Goal: Task Accomplishment & Management: Use online tool/utility

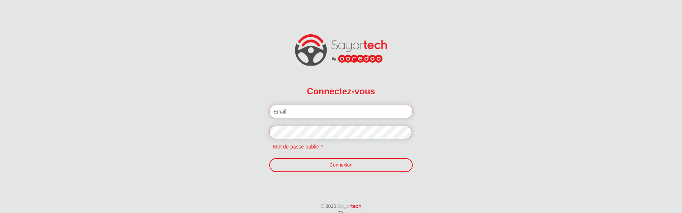
click at [300, 117] on input "email" at bounding box center [340, 111] width 143 height 14
paste input "f.jilani@telematik.tn"
type input "f.jilani@telematik.tn"
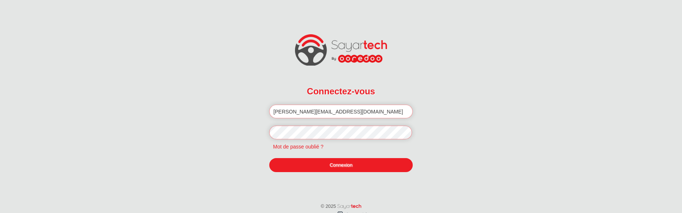
click at [306, 160] on link "Connexion" at bounding box center [340, 165] width 143 height 14
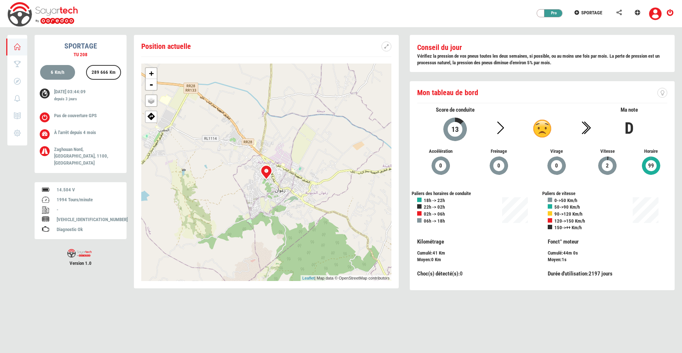
click at [581, 9] on link "SPORTAGE" at bounding box center [591, 11] width 42 height 23
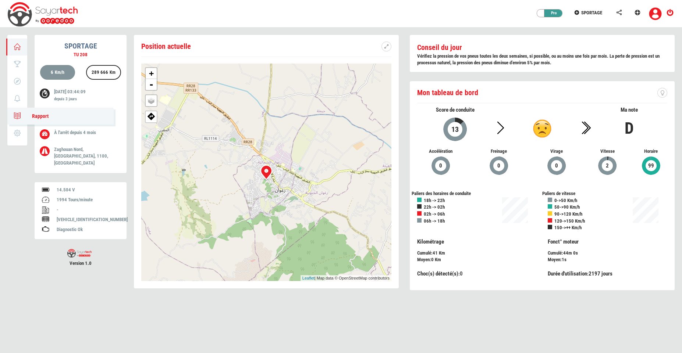
click at [17, 114] on icon at bounding box center [17, 115] width 8 height 5
type input "[DATE]"
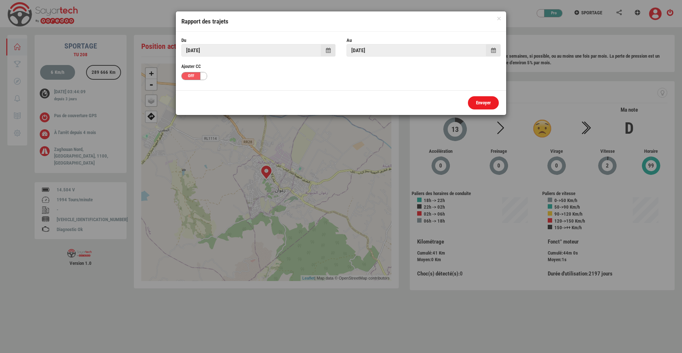
click at [485, 101] on link "Envoyer" at bounding box center [483, 103] width 31 height 14
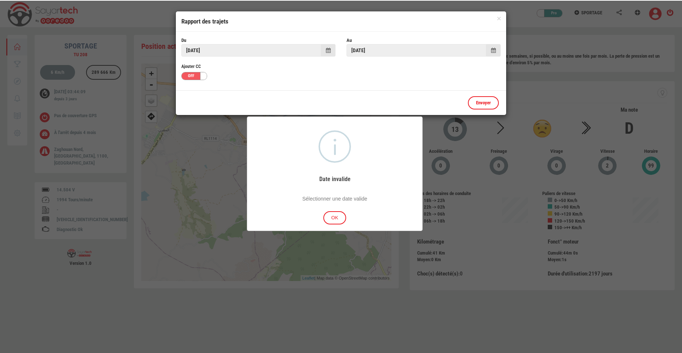
click at [339, 212] on button "OK" at bounding box center [334, 218] width 23 height 14
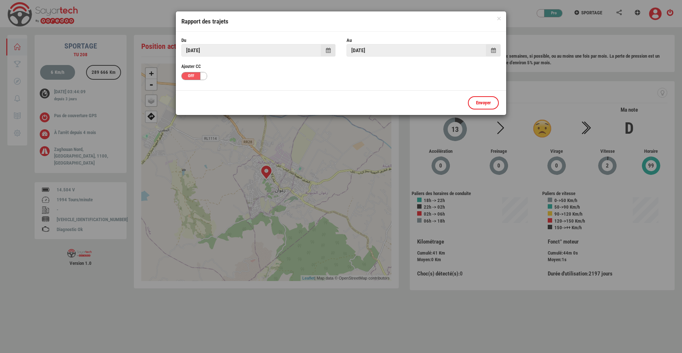
click at [328, 52] on span at bounding box center [328, 50] width 5 height 5
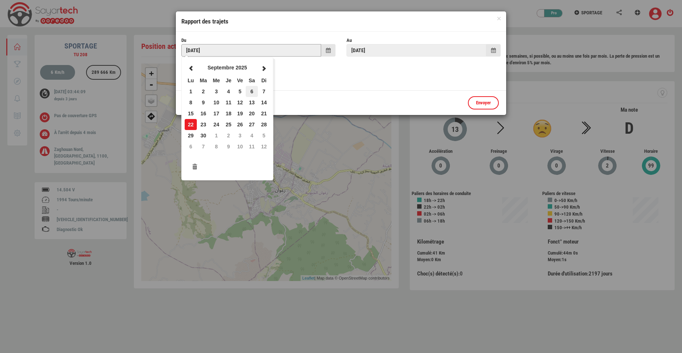
click at [251, 93] on td "6" at bounding box center [252, 91] width 12 height 11
type input "[DATE]"
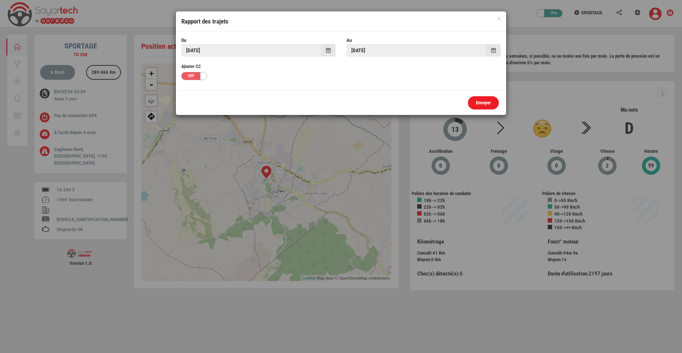
click at [482, 106] on link "Envoyer" at bounding box center [483, 103] width 31 height 14
